Goal: Transaction & Acquisition: Obtain resource

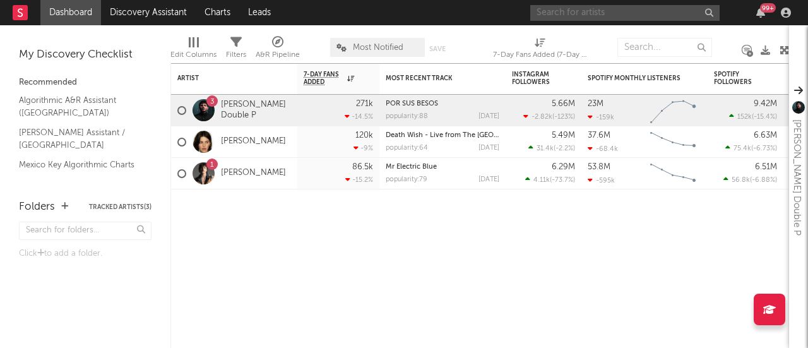
click at [608, 8] on input "text" at bounding box center [624, 13] width 189 height 16
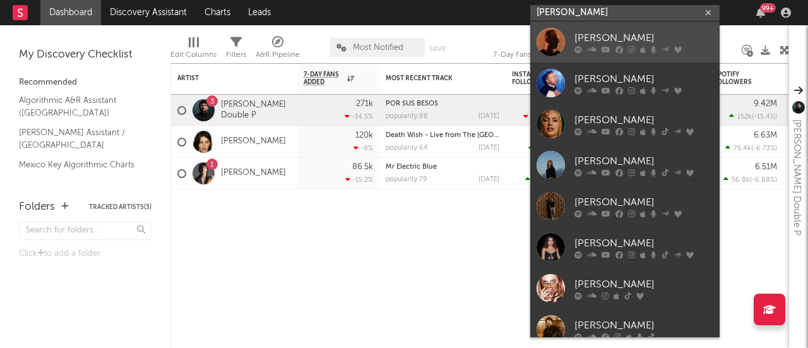
type input "[PERSON_NAME]"
click at [552, 39] on div at bounding box center [550, 42] width 28 height 28
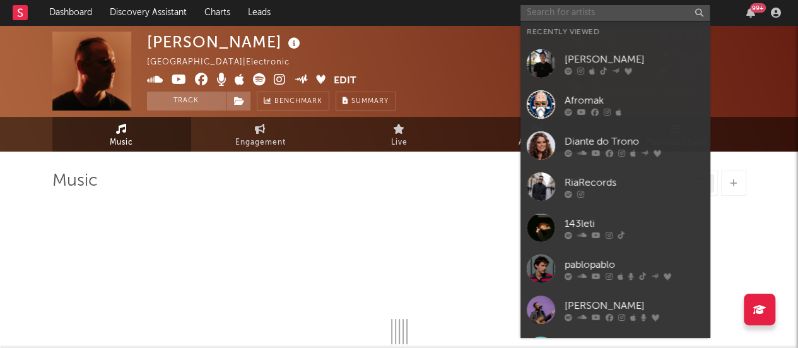
click at [569, 10] on input "text" at bounding box center [615, 13] width 189 height 16
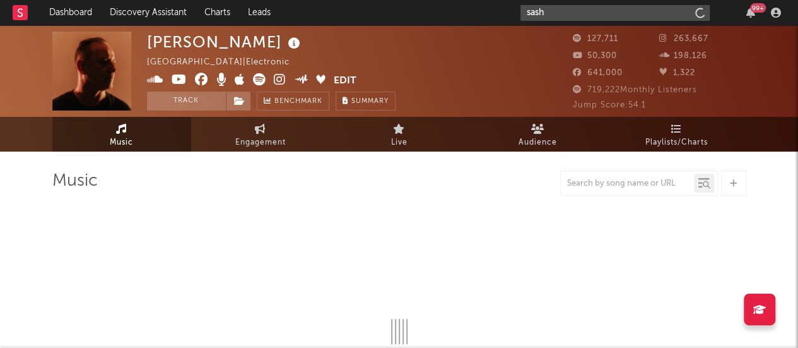
type input "[PERSON_NAME]"
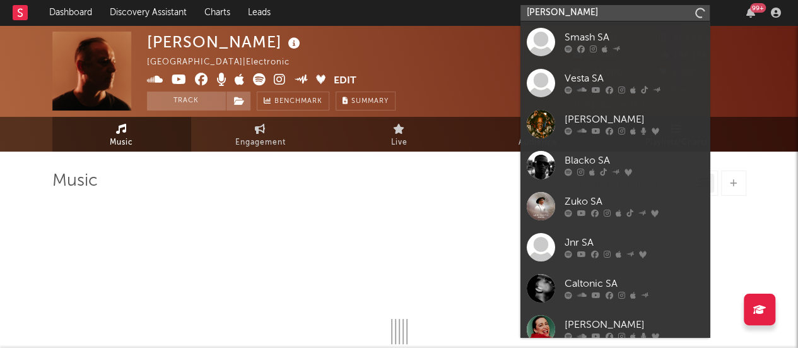
select select "6m"
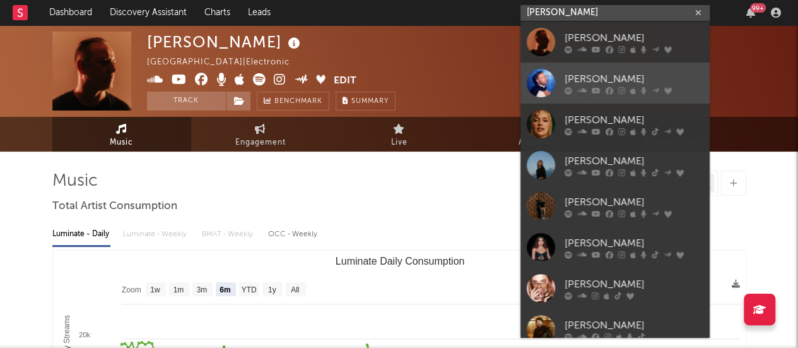
type input "[PERSON_NAME]"
click at [548, 84] on div at bounding box center [541, 83] width 28 height 28
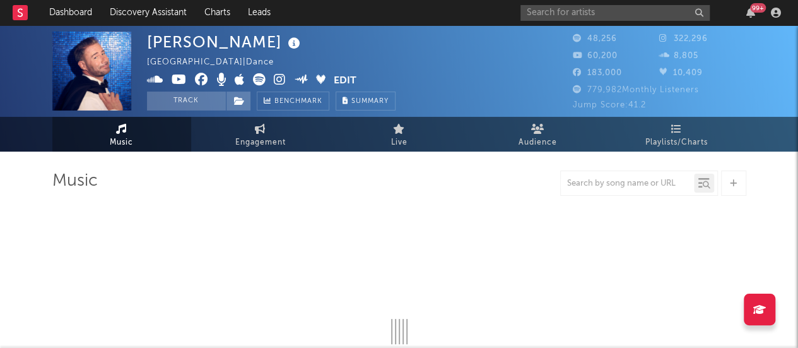
select select "6m"
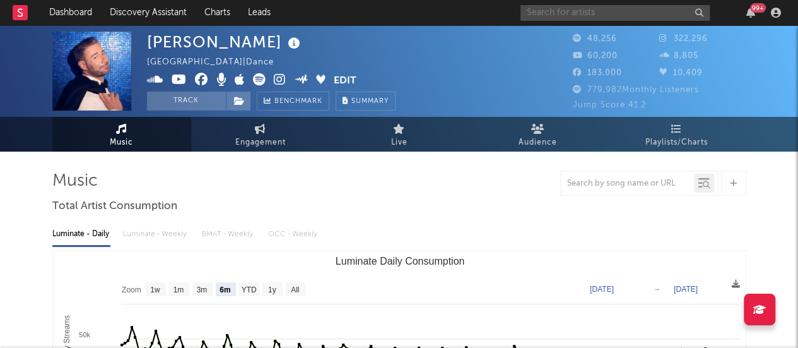
click at [565, 11] on input "text" at bounding box center [615, 13] width 189 height 16
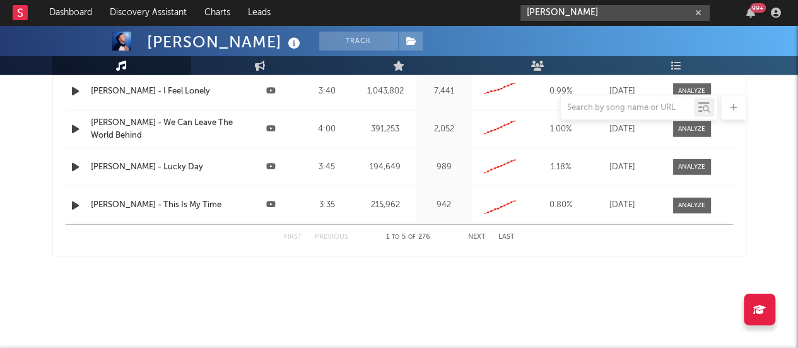
drag, startPoint x: 596, startPoint y: 15, endPoint x: 488, endPoint y: 21, distance: 107.5
click at [488, 21] on nav "Dashboard Discovery Assistant Charts Leads [PERSON_NAME] cancel 99 +" at bounding box center [399, 12] width 798 height 25
paste input "[URL][DOMAIN_NAME]"
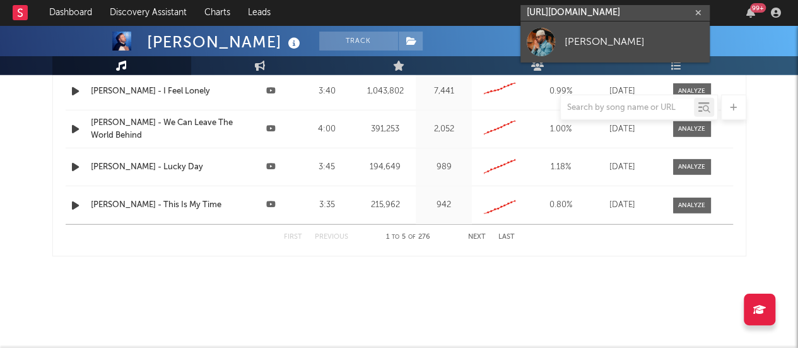
type input "[URL][DOMAIN_NAME]"
click at [564, 52] on link "[PERSON_NAME]" at bounding box center [615, 41] width 189 height 41
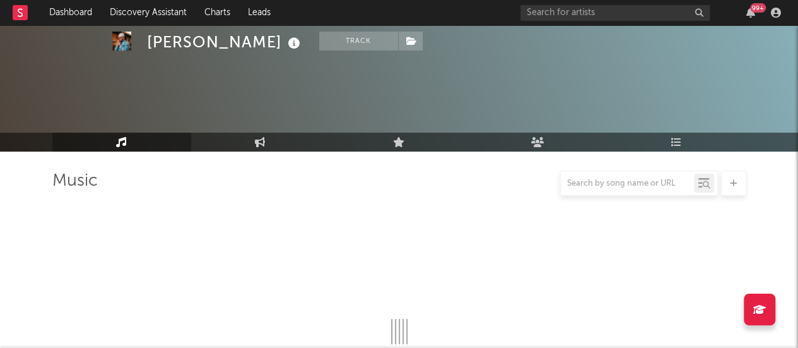
scroll to position [89, 0]
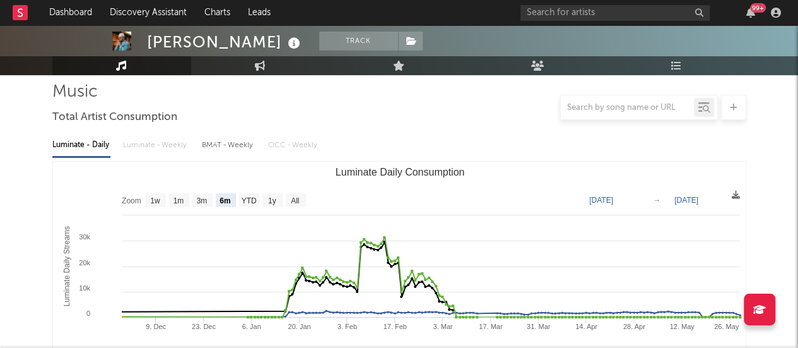
select select "6m"
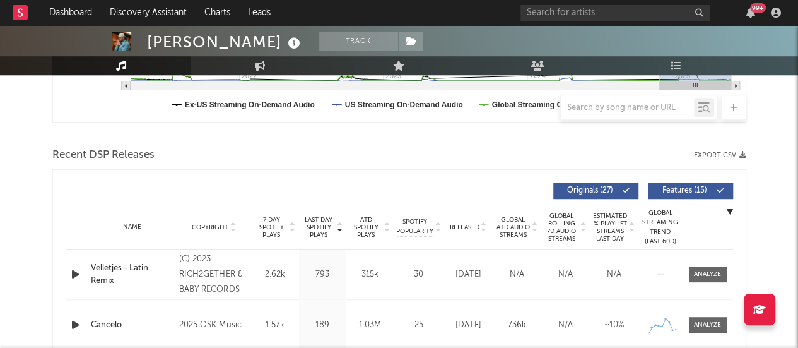
scroll to position [344, 0]
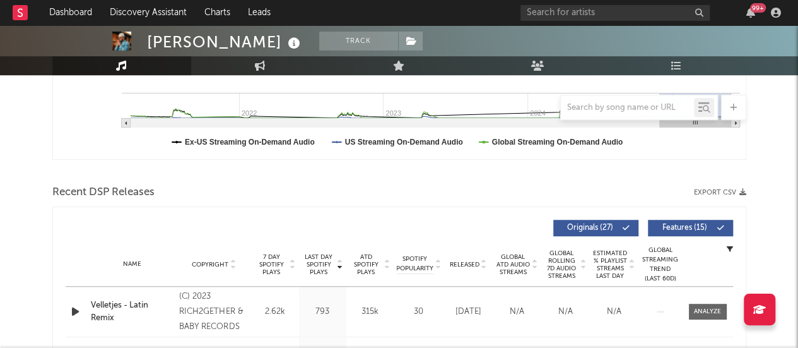
click at [730, 189] on button "Export CSV" at bounding box center [720, 193] width 52 height 8
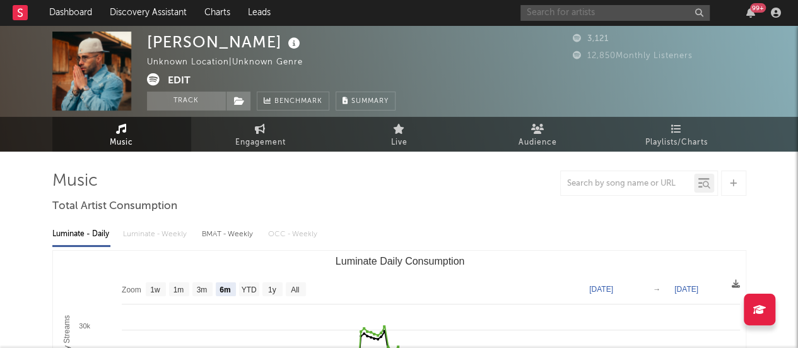
click at [560, 17] on input "text" at bounding box center [615, 13] width 189 height 16
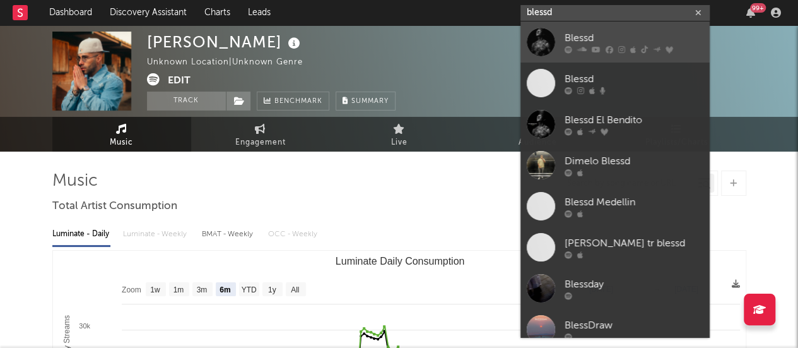
type input "blessd"
click at [554, 32] on div at bounding box center [541, 42] width 28 height 28
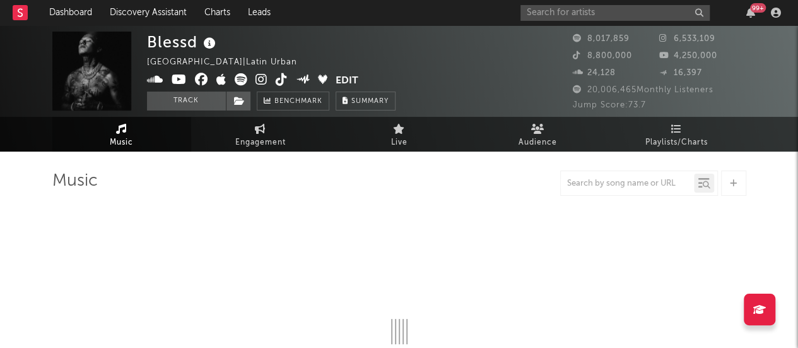
select select "6m"
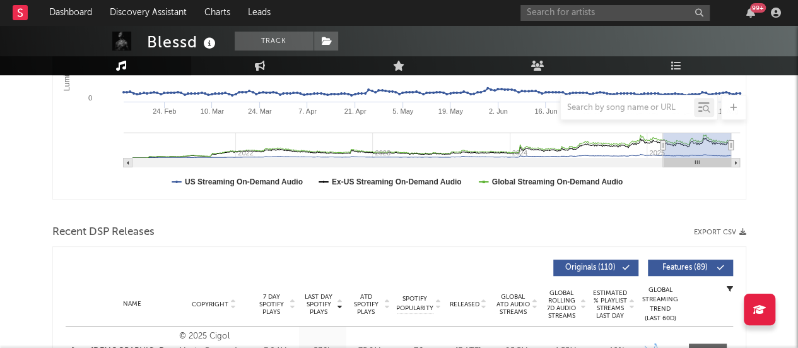
scroll to position [305, 0]
click at [729, 230] on button "Export CSV" at bounding box center [720, 232] width 52 height 8
